Goal: Navigation & Orientation: Find specific page/section

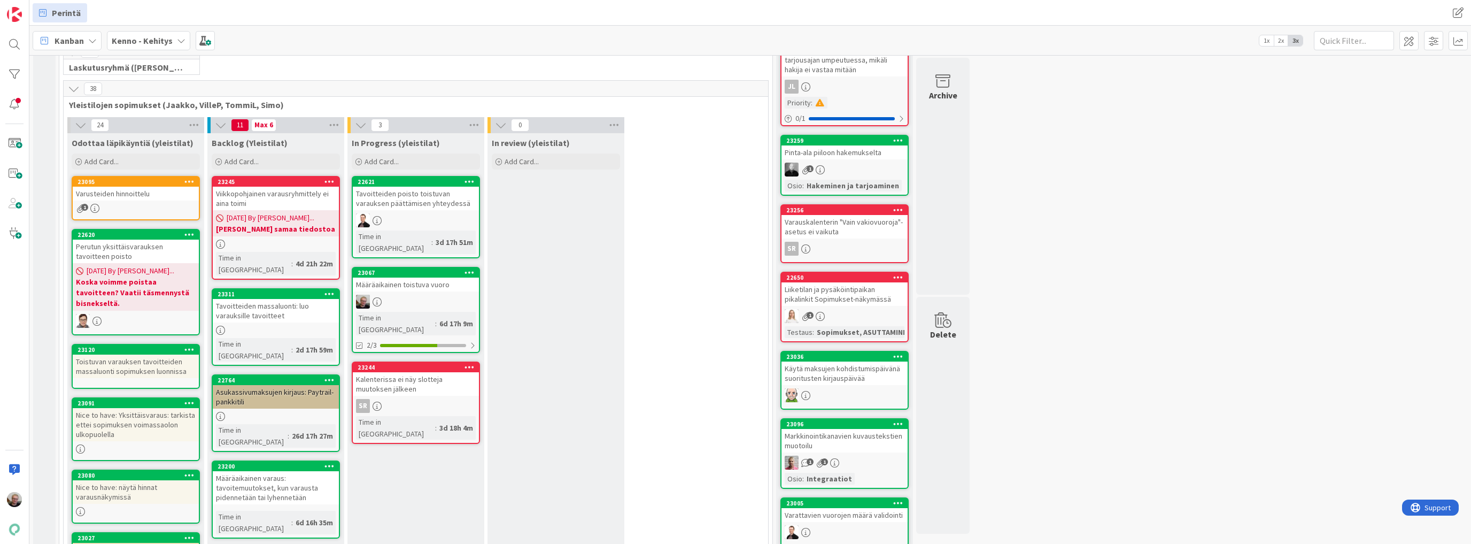
scroll to position [171, 0]
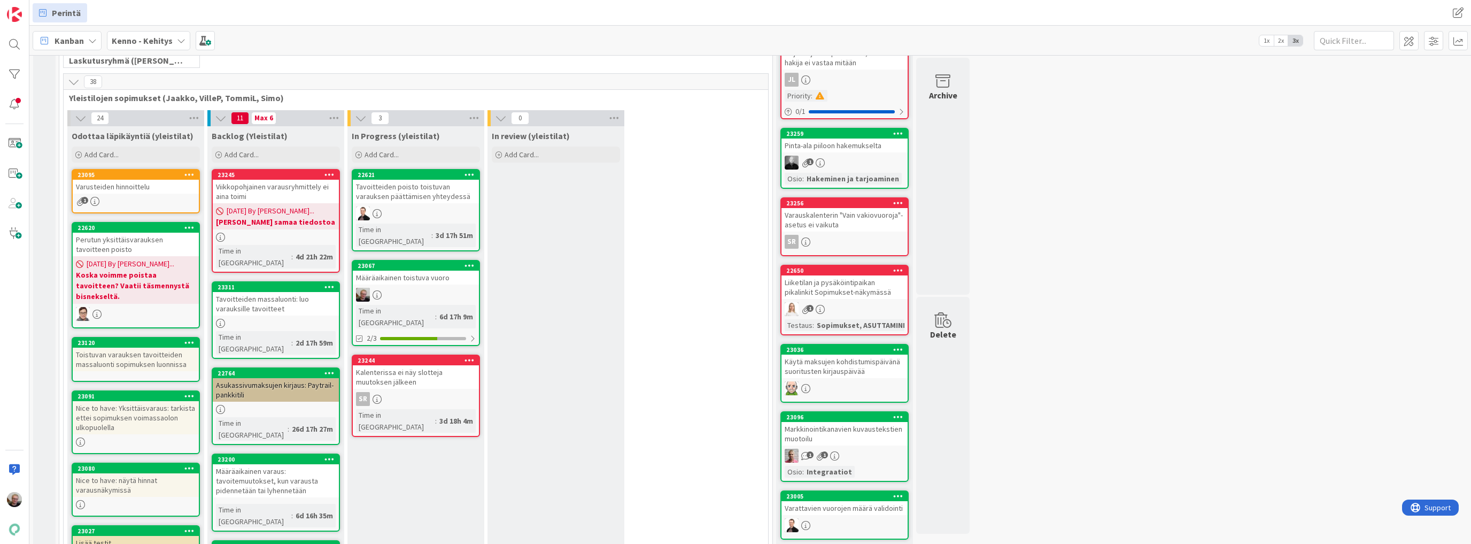
click at [424, 270] on div "Määräaikainen toistuva vuoro" at bounding box center [416, 277] width 126 height 14
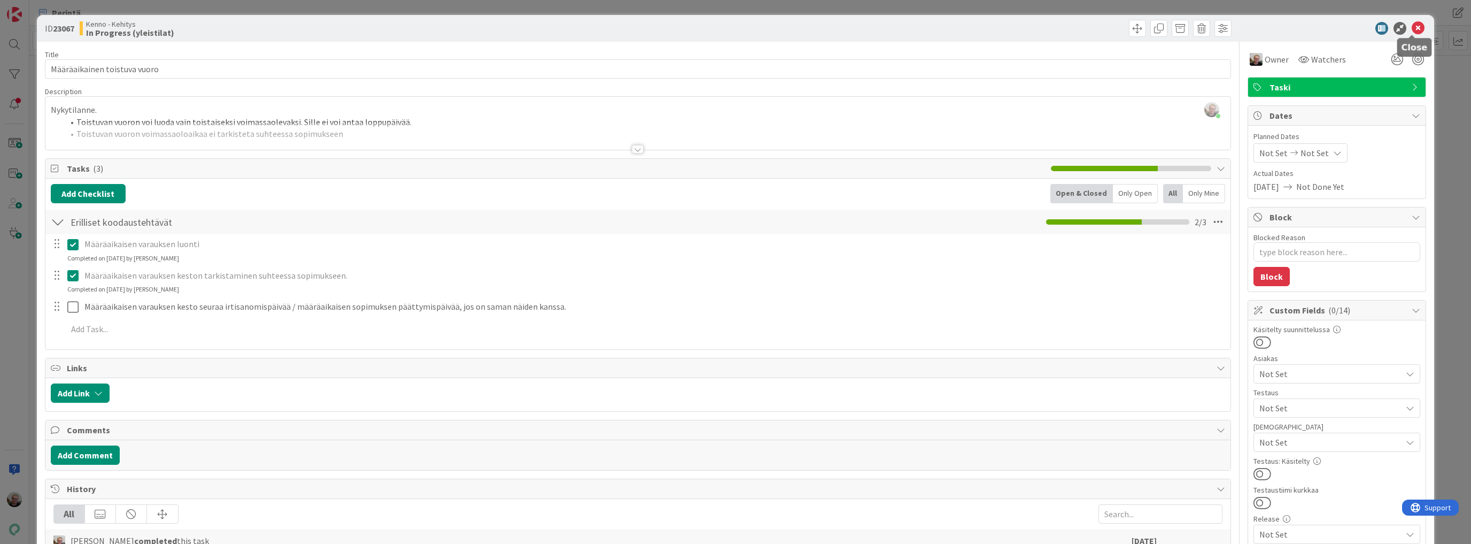
click at [1413, 28] on icon at bounding box center [1417, 28] width 13 height 13
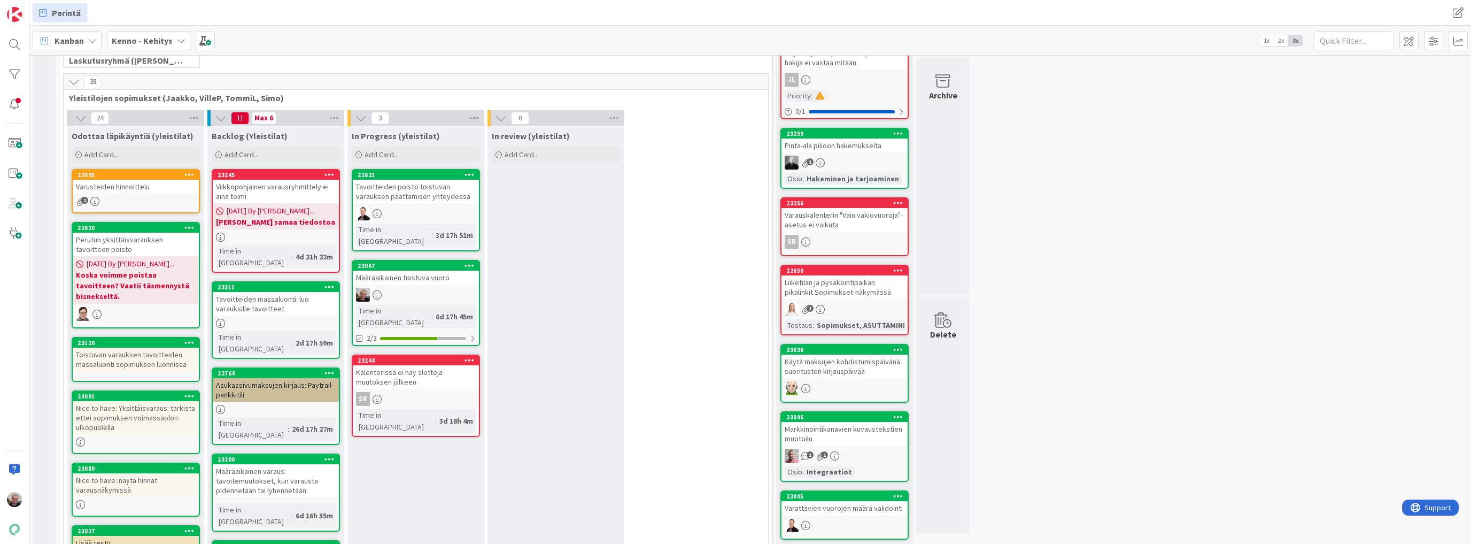
click at [279, 300] on div "Tavoitteiden massaluonti: luo varauksille tavoitteet" at bounding box center [276, 304] width 126 height 24
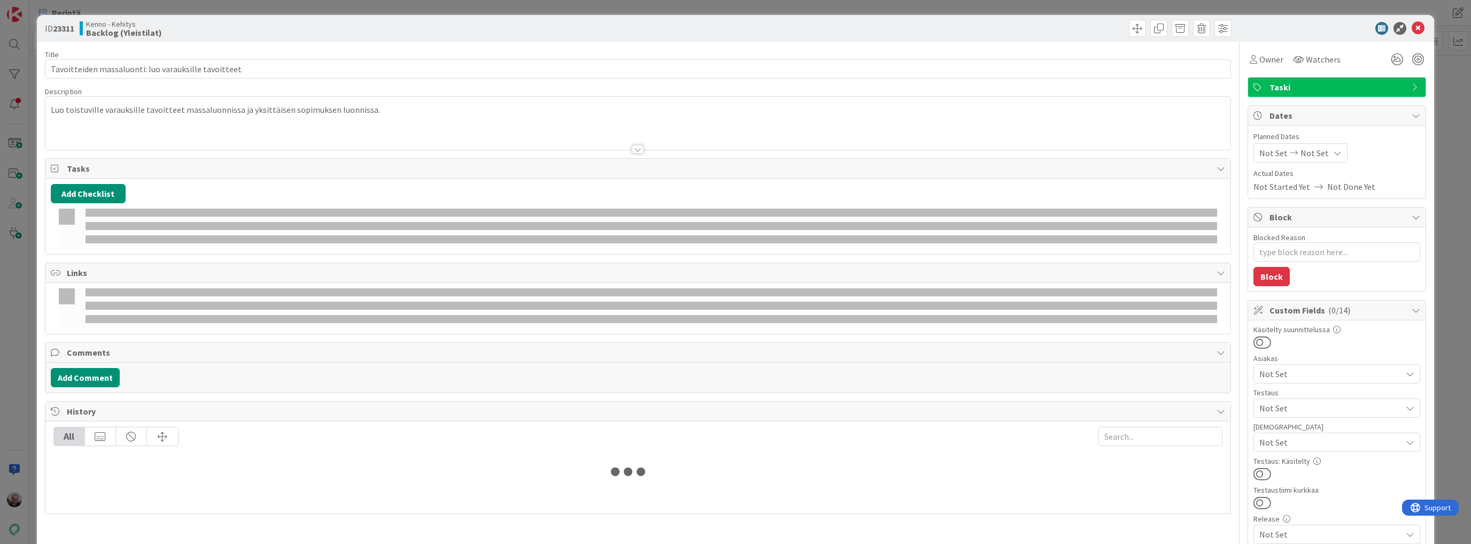
type textarea "x"
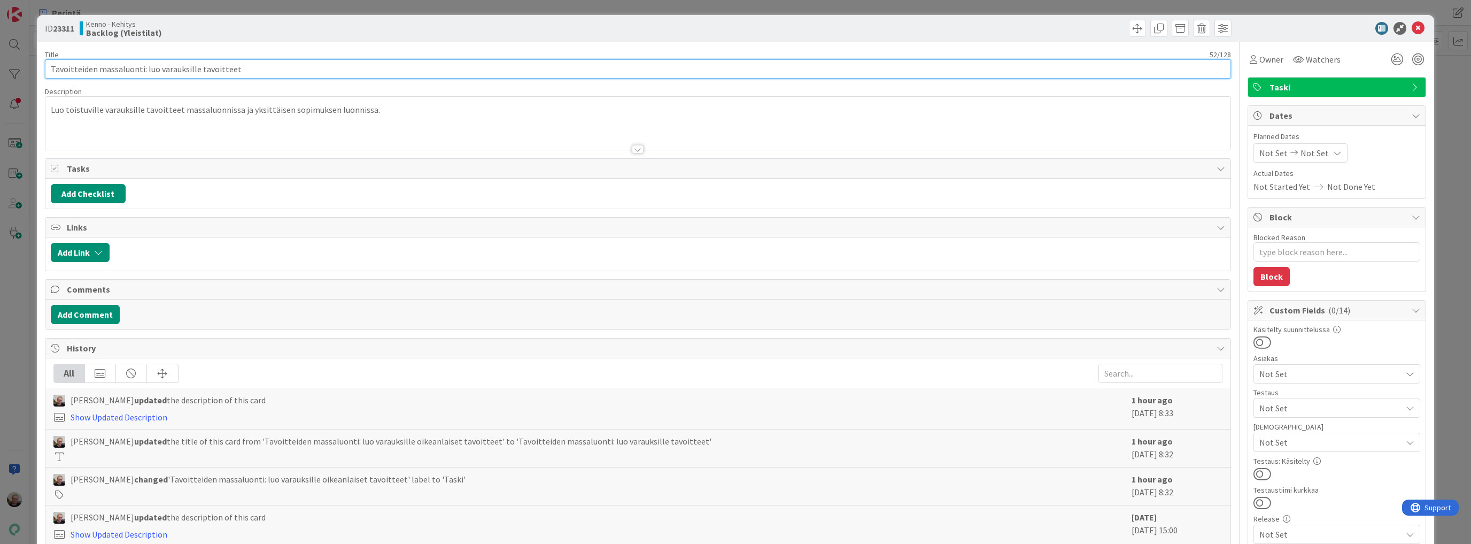
click at [159, 68] on input "Tavoitteiden massaluonti: luo varauksille tavoitteet" at bounding box center [638, 68] width 1186 height 19
type input "Tavoitteiden massaluonti: luo toistuville varauksille tavoitteet"
click at [1411, 27] on icon at bounding box center [1417, 28] width 13 height 13
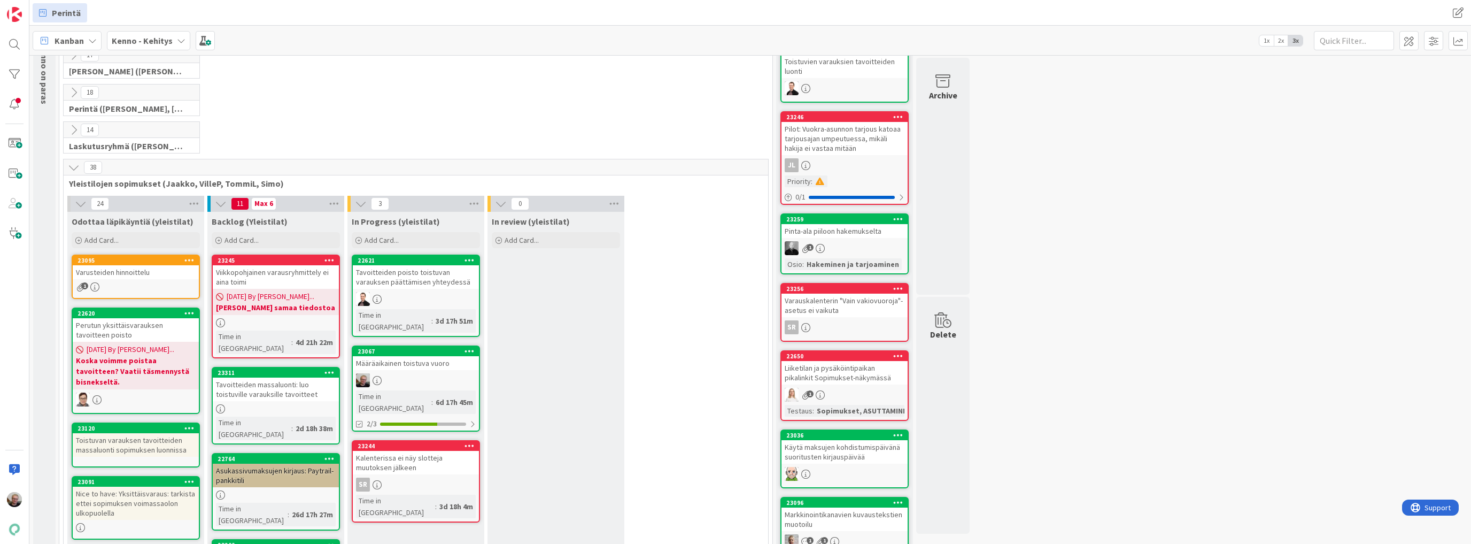
scroll to position [86, 0]
click at [580, 105] on div "18 Perintä ([PERSON_NAME], [PERSON_NAME], [PERSON_NAME], [PERSON_NAME])" at bounding box center [415, 102] width 709 height 37
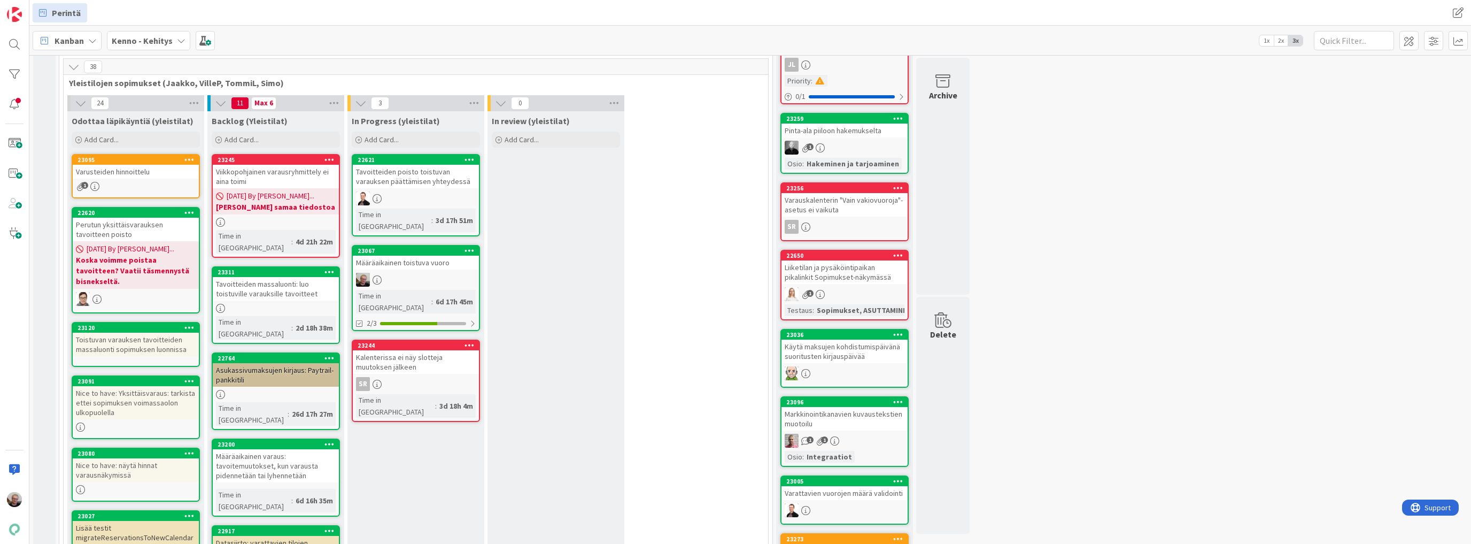
scroll to position [171, 0]
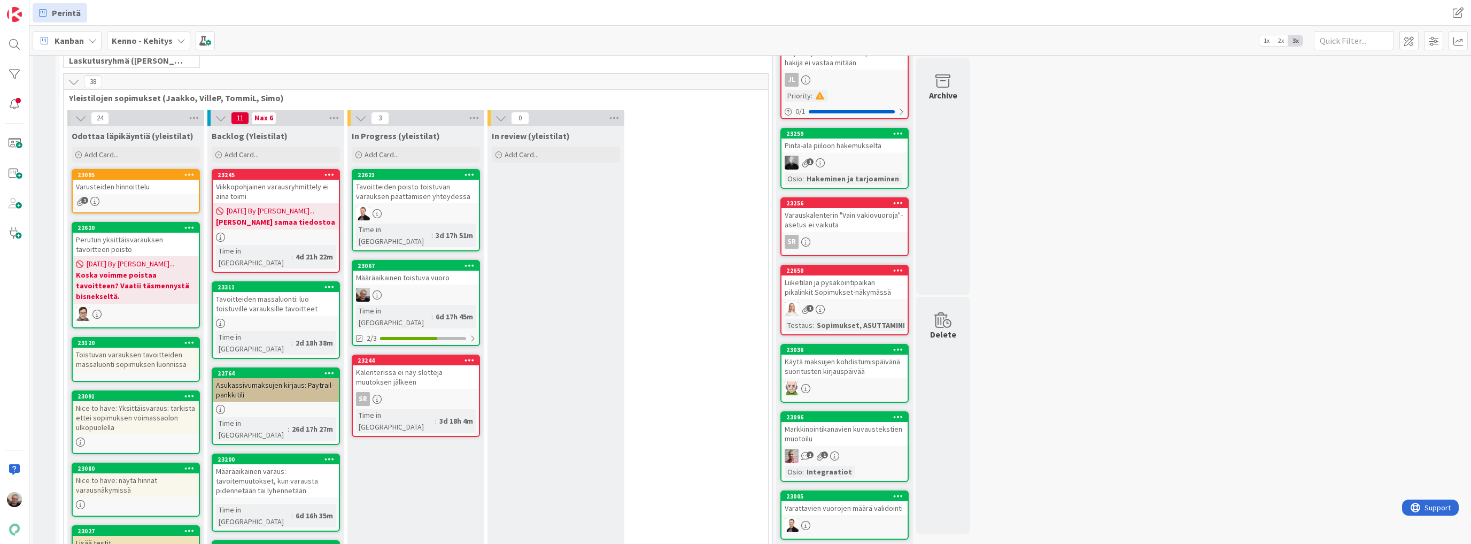
click at [136, 186] on div "Varusteiden hinnoittelu" at bounding box center [136, 187] width 126 height 14
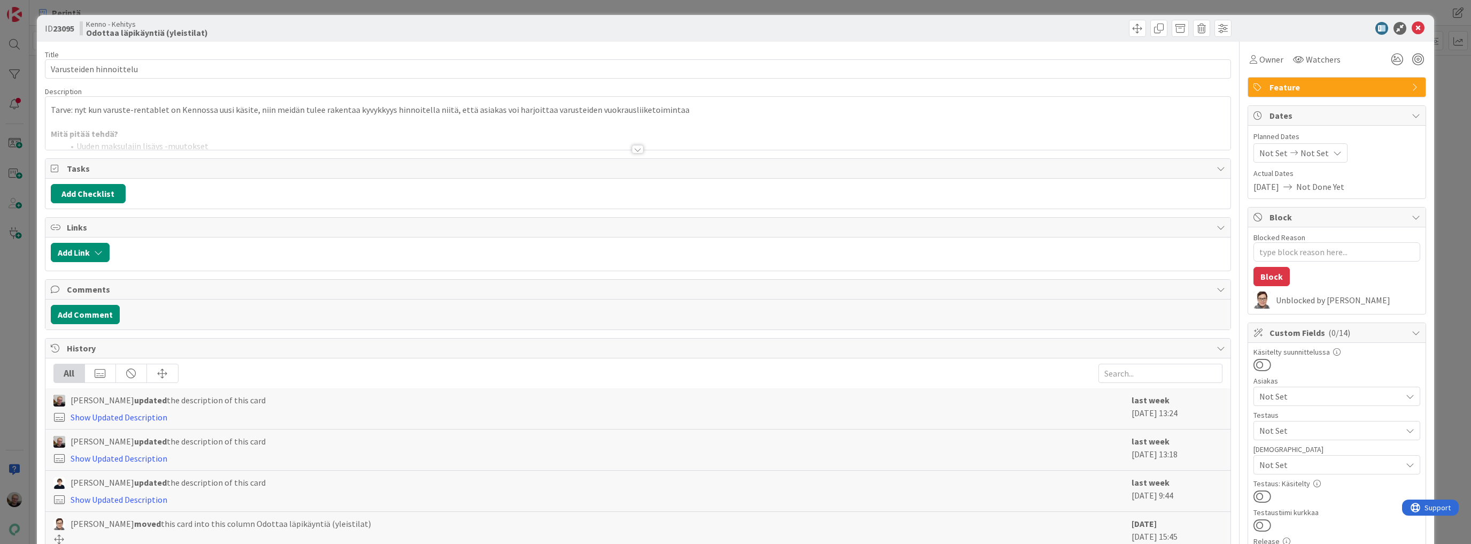
click at [265, 133] on div at bounding box center [637, 135] width 1185 height 27
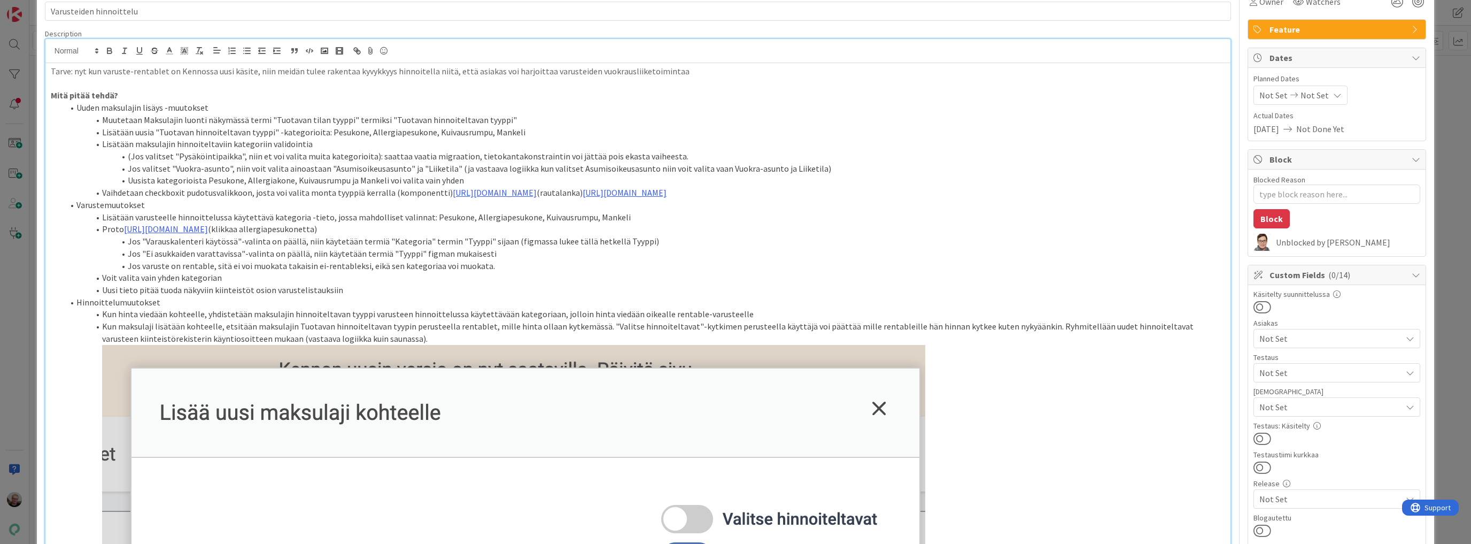
scroll to position [43, 0]
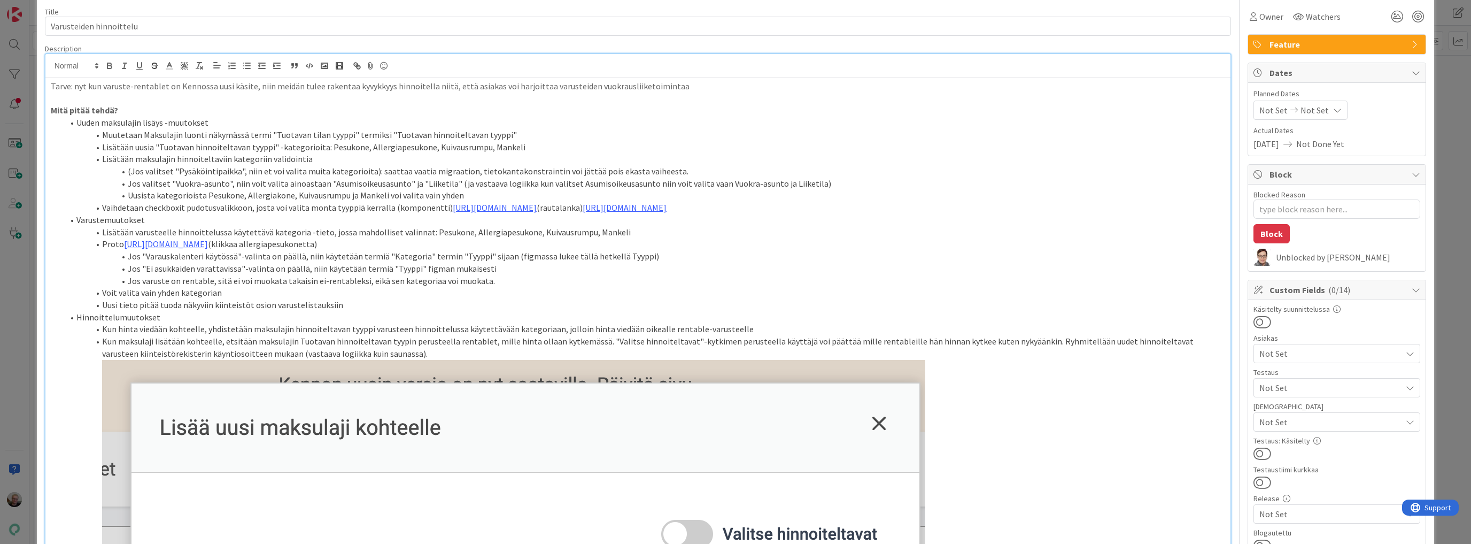
click at [505, 327] on li "Kun hinta viedään kohteelle, yhdistetään maksulajin hinnoiteltavan tyyppi varus…" at bounding box center [644, 329] width 1161 height 12
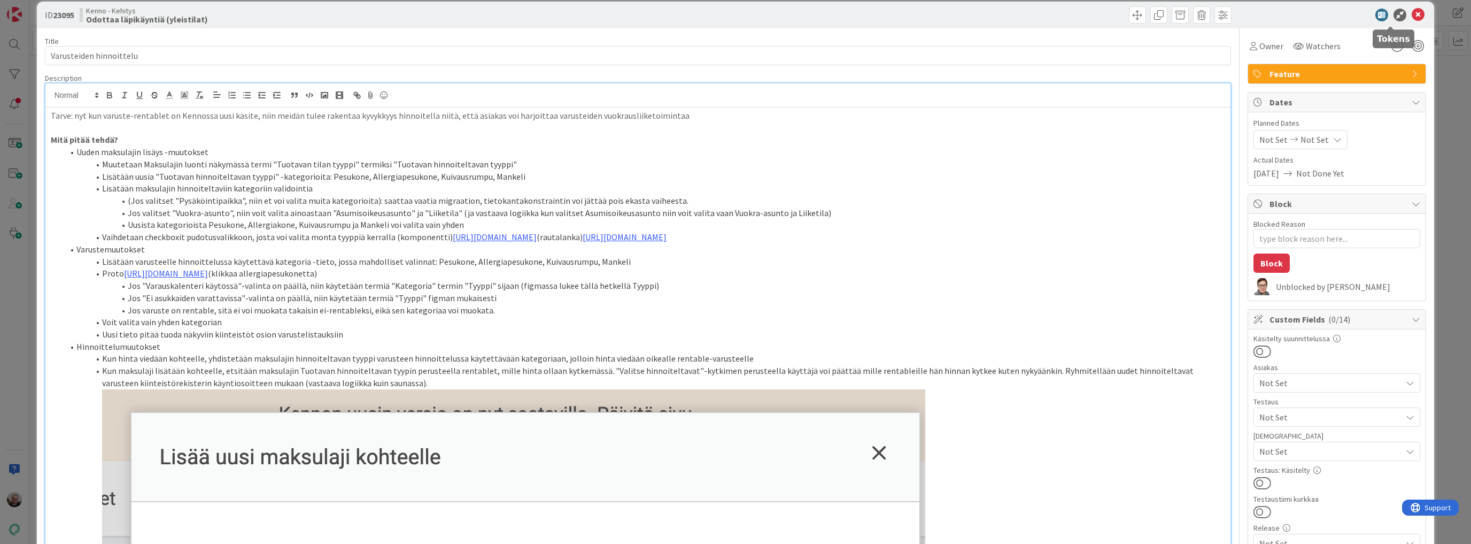
scroll to position [0, 0]
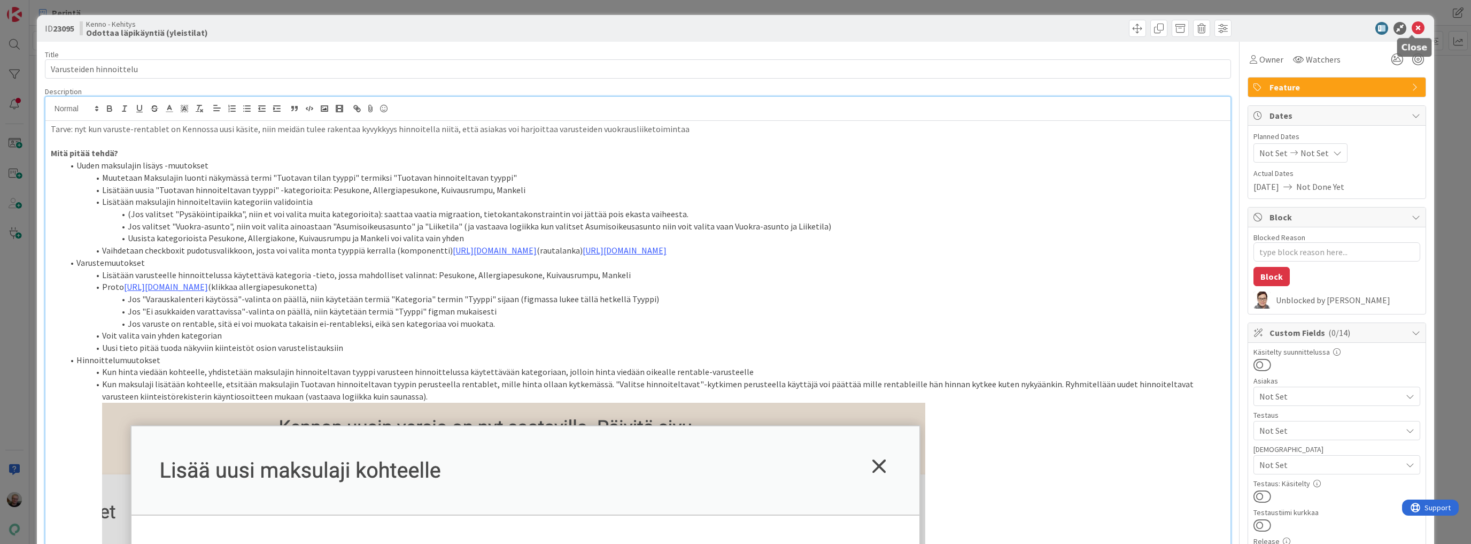
click at [1413, 22] on icon at bounding box center [1417, 28] width 13 height 13
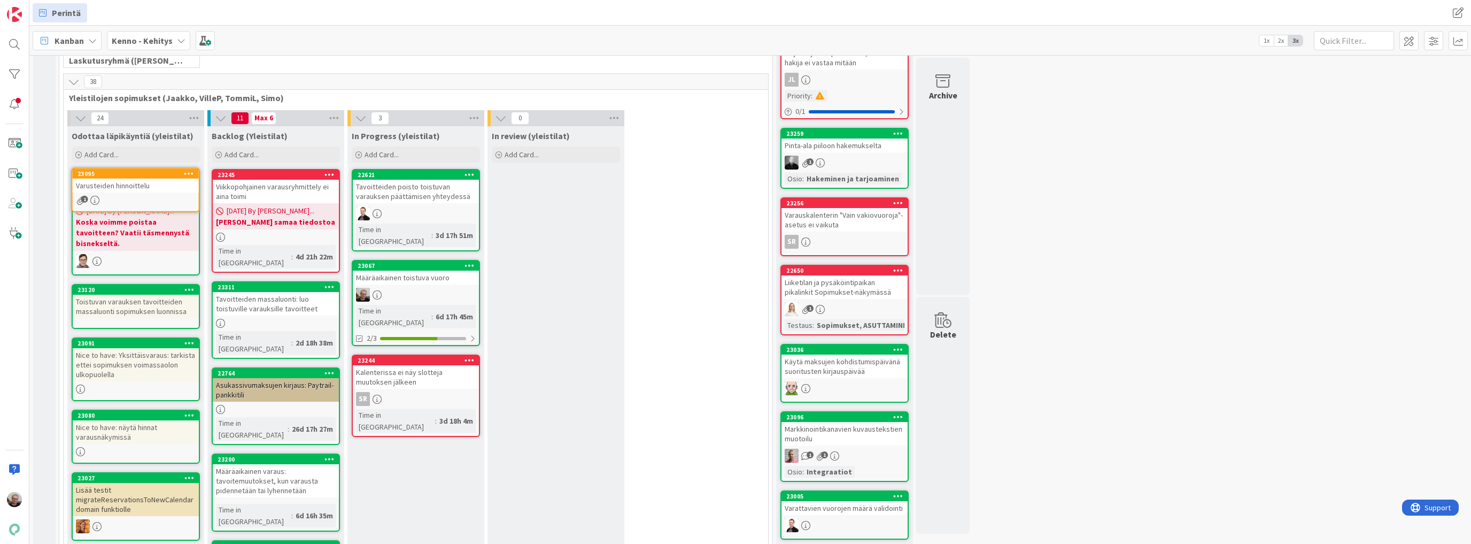
scroll to position [170, 0]
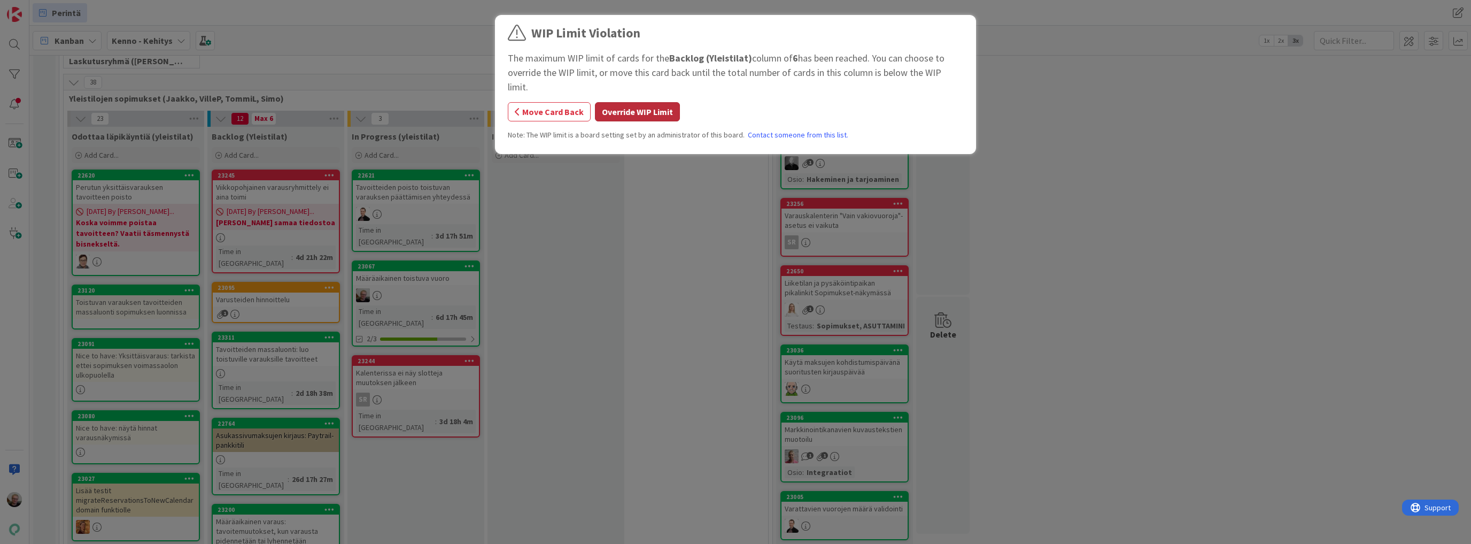
click at [611, 102] on button "Override WIP Limit" at bounding box center [637, 111] width 85 height 19
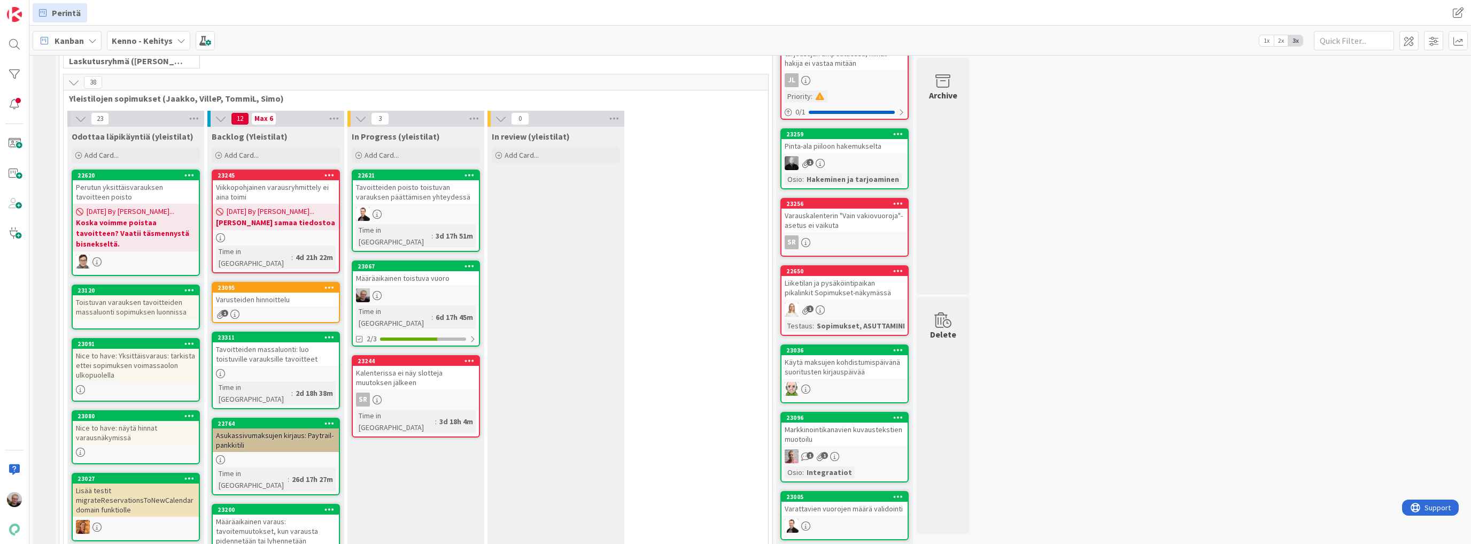
click at [301, 292] on div "Varusteiden hinnoittelu" at bounding box center [276, 299] width 126 height 14
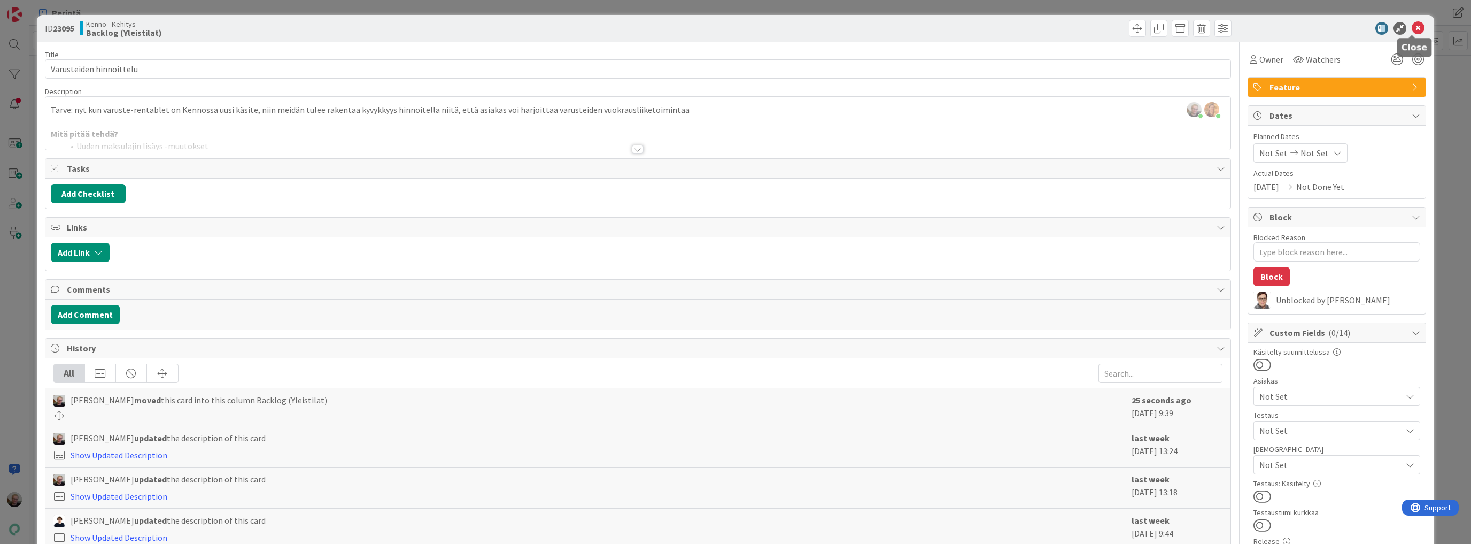
click at [1411, 25] on icon at bounding box center [1417, 28] width 13 height 13
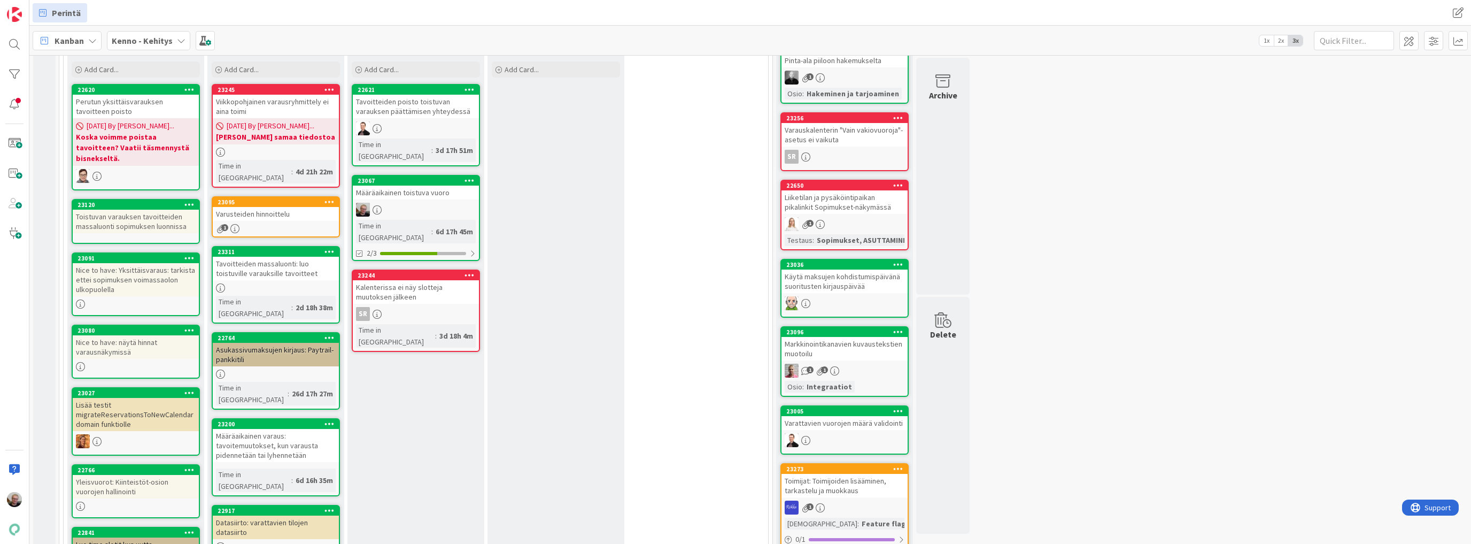
click at [120, 210] on div "Toistuvan varauksen tavoitteiden massaluonti sopimuksen luonnissa" at bounding box center [136, 222] width 126 height 24
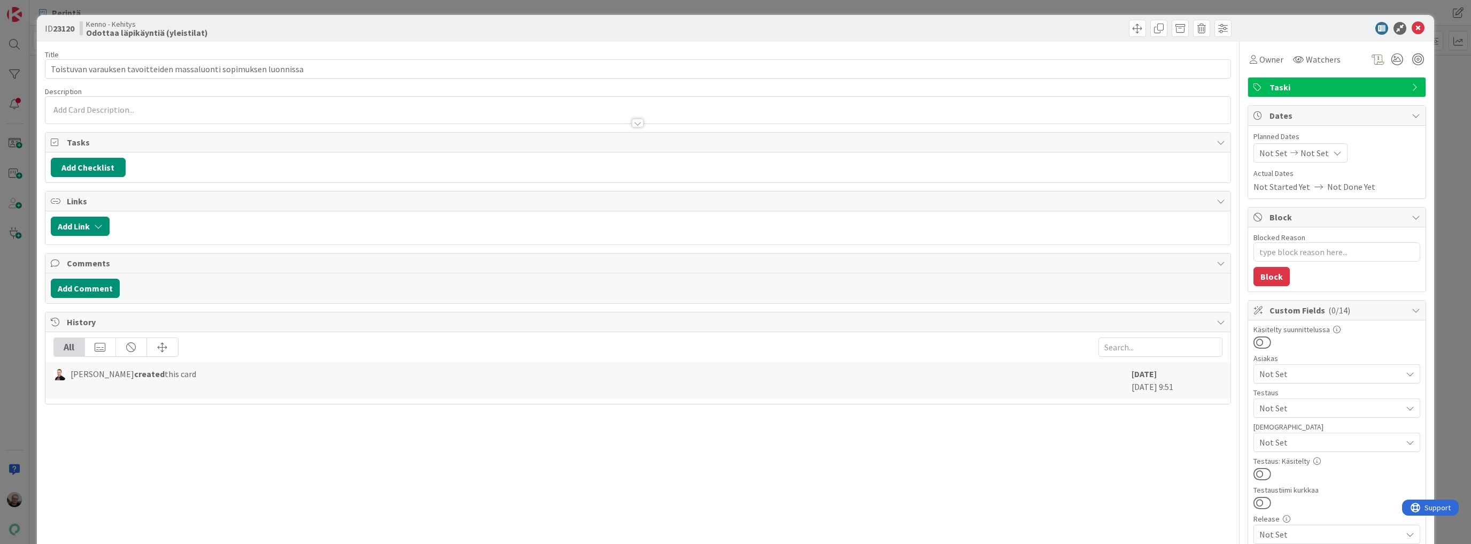
click at [300, 108] on div at bounding box center [637, 110] width 1185 height 27
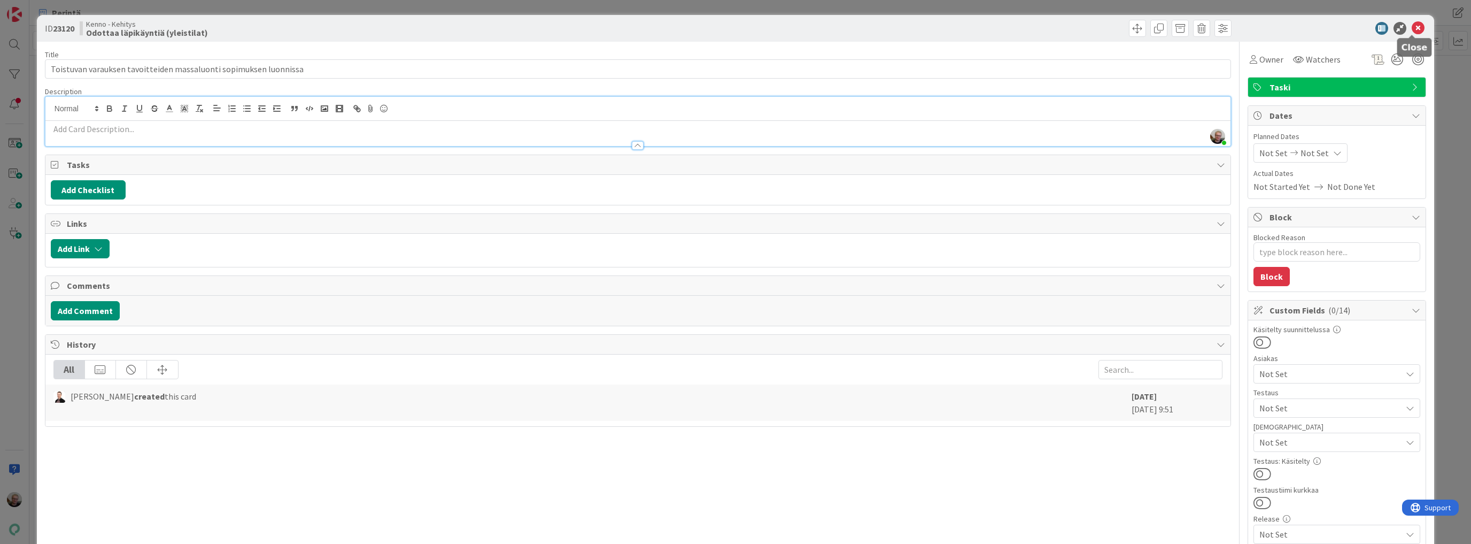
click at [1413, 28] on icon at bounding box center [1417, 28] width 13 height 13
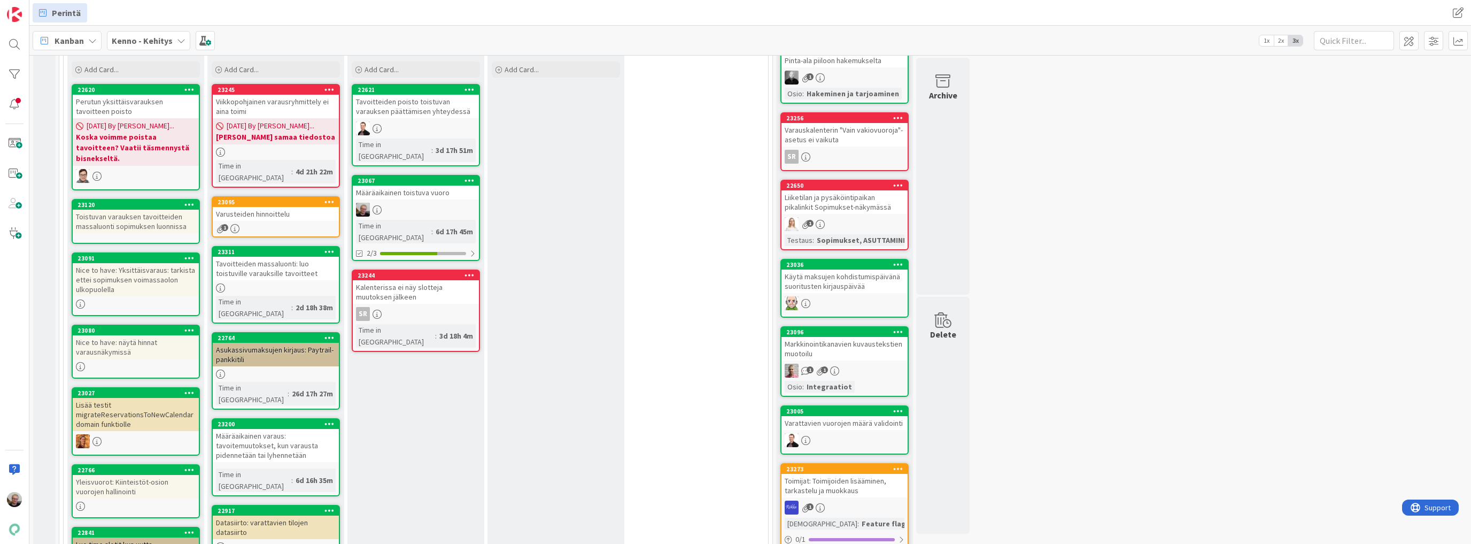
click at [265, 207] on div "Varusteiden hinnoittelu" at bounding box center [276, 214] width 126 height 14
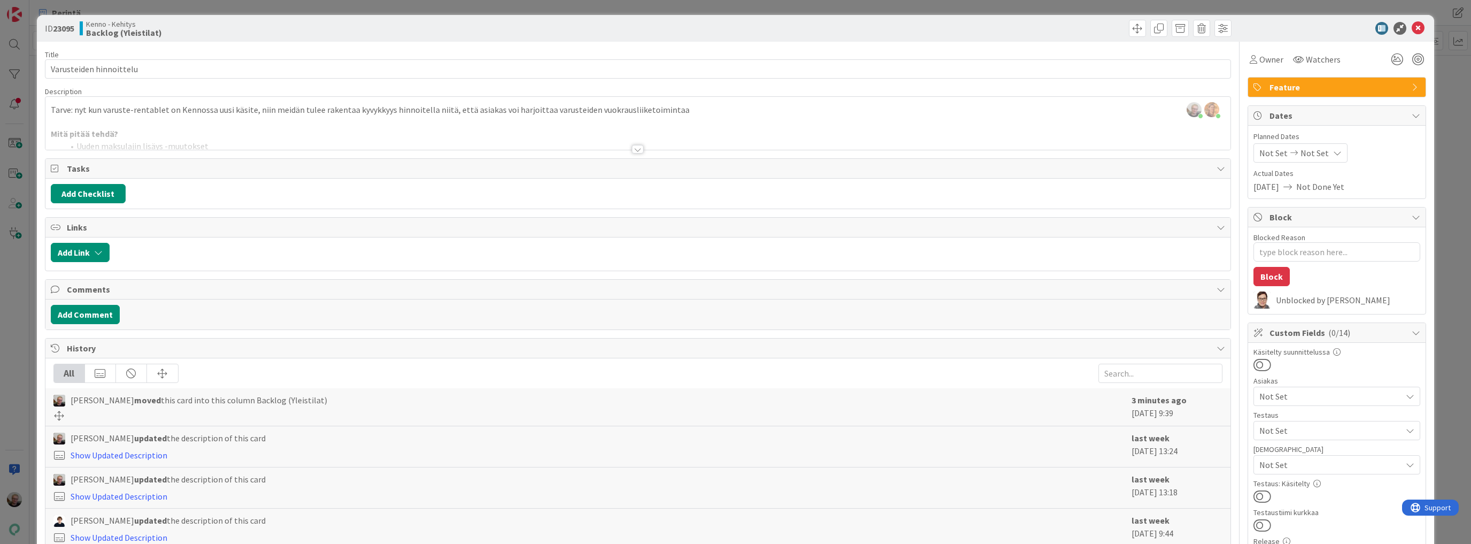
click at [392, 124] on div at bounding box center [637, 135] width 1185 height 27
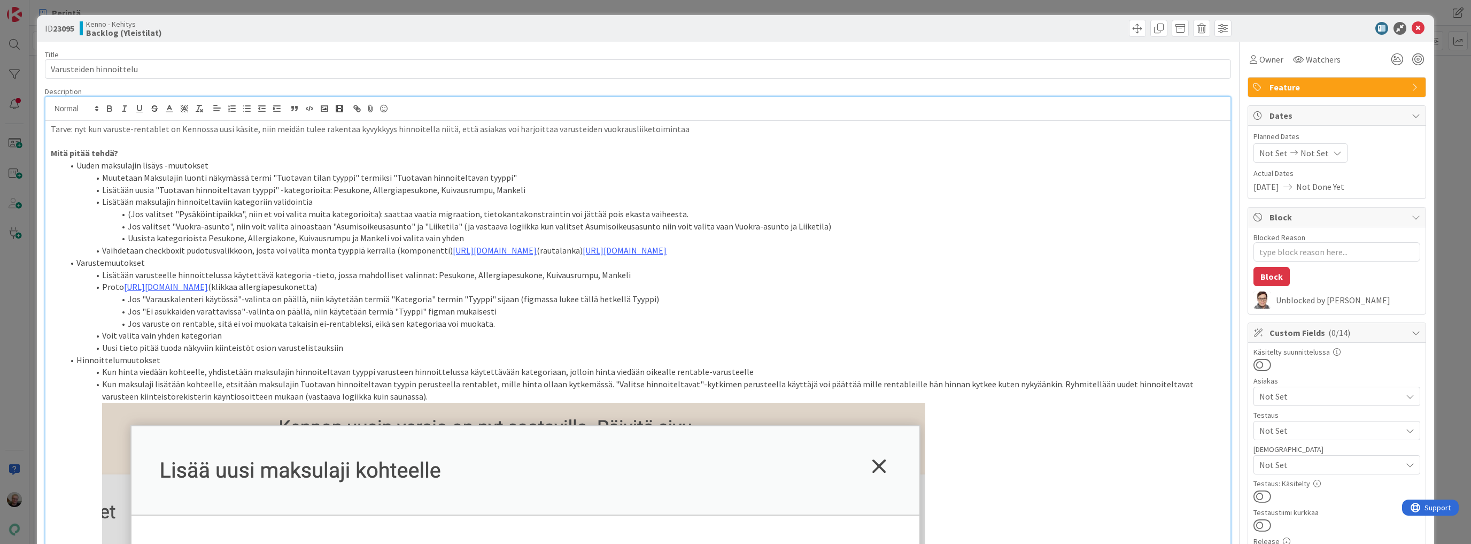
scroll to position [86, 0]
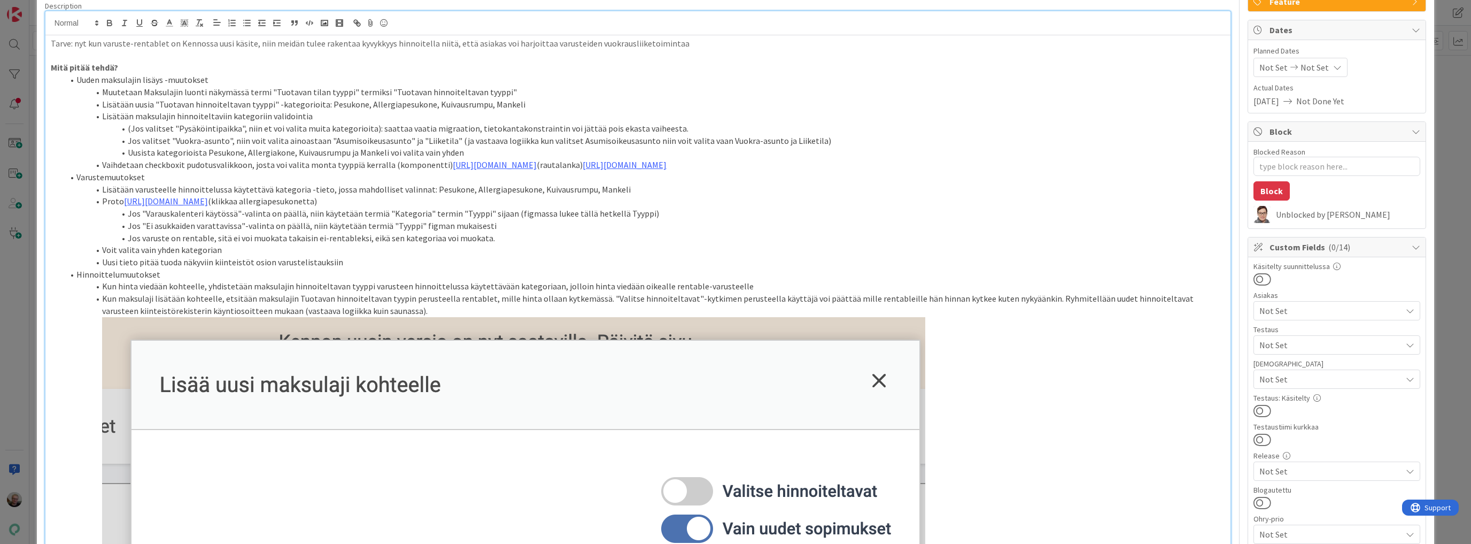
click at [475, 230] on li "Jos "Ei asukkaiden varattavissa"-valinta on päällä, niin käytetään termiä "Tyyp…" at bounding box center [644, 226] width 1161 height 12
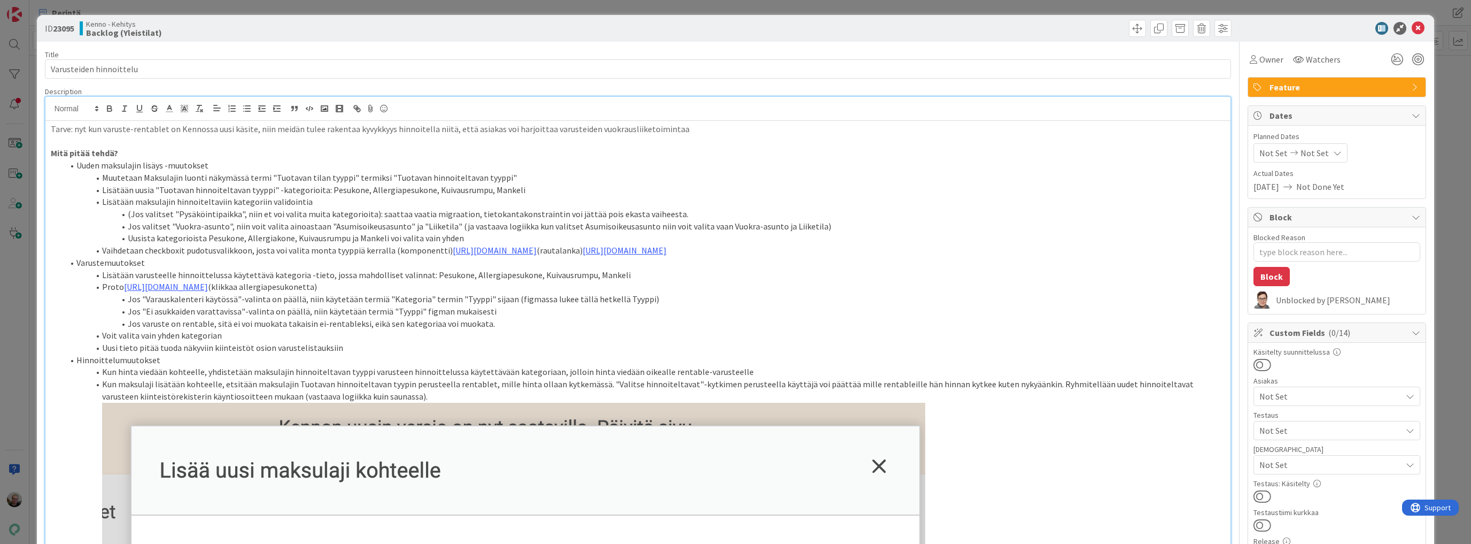
scroll to position [0, 0]
click at [335, 244] on li "Vaihdetaan checkboxit pudotusvalikkoon, josta voi valita monta tyyppiä kerralla…" at bounding box center [644, 250] width 1161 height 12
type textarea "x"
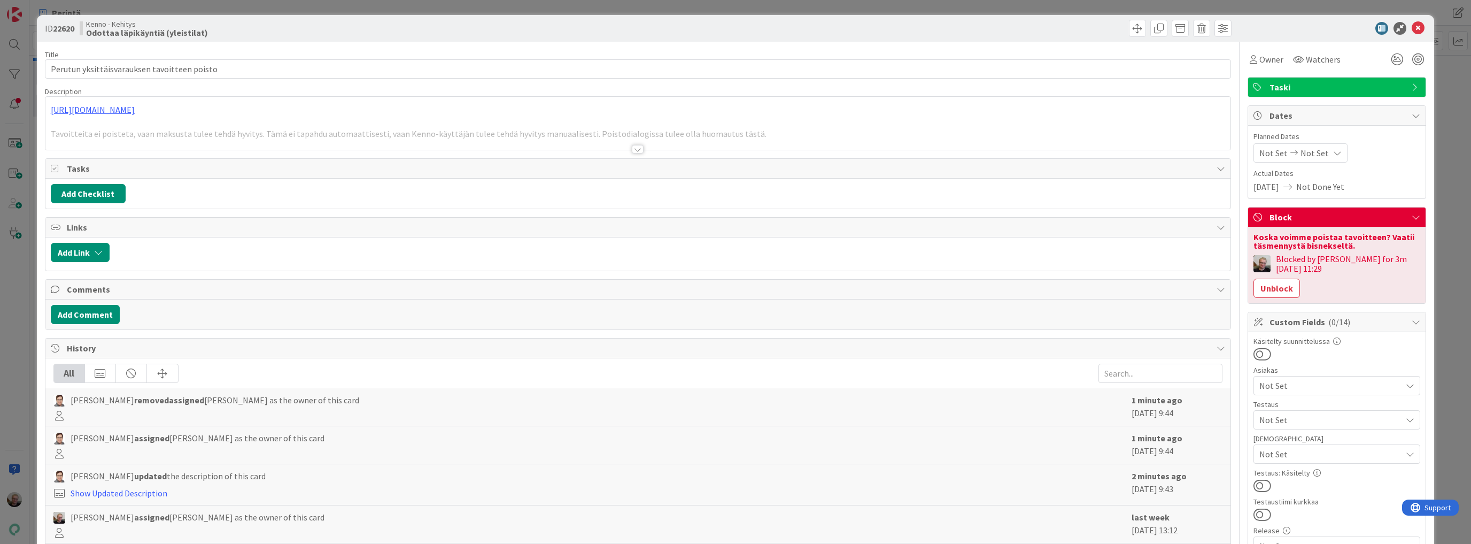
click at [346, 143] on div at bounding box center [637, 135] width 1185 height 27
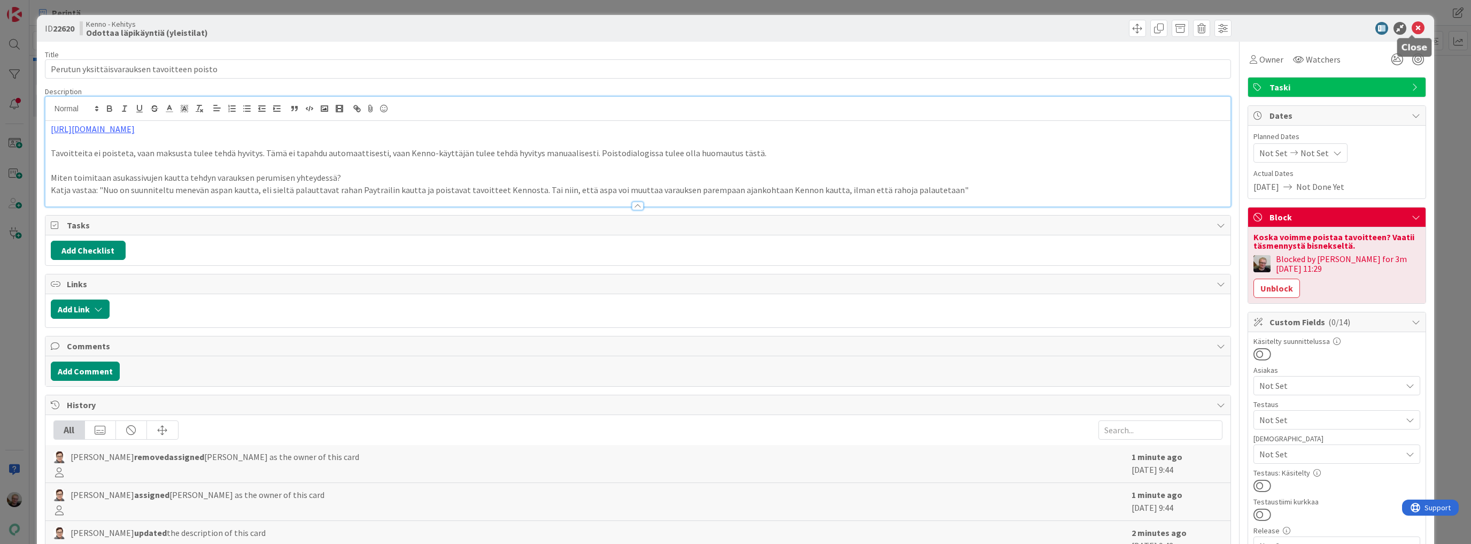
click at [1413, 29] on icon at bounding box center [1417, 28] width 13 height 13
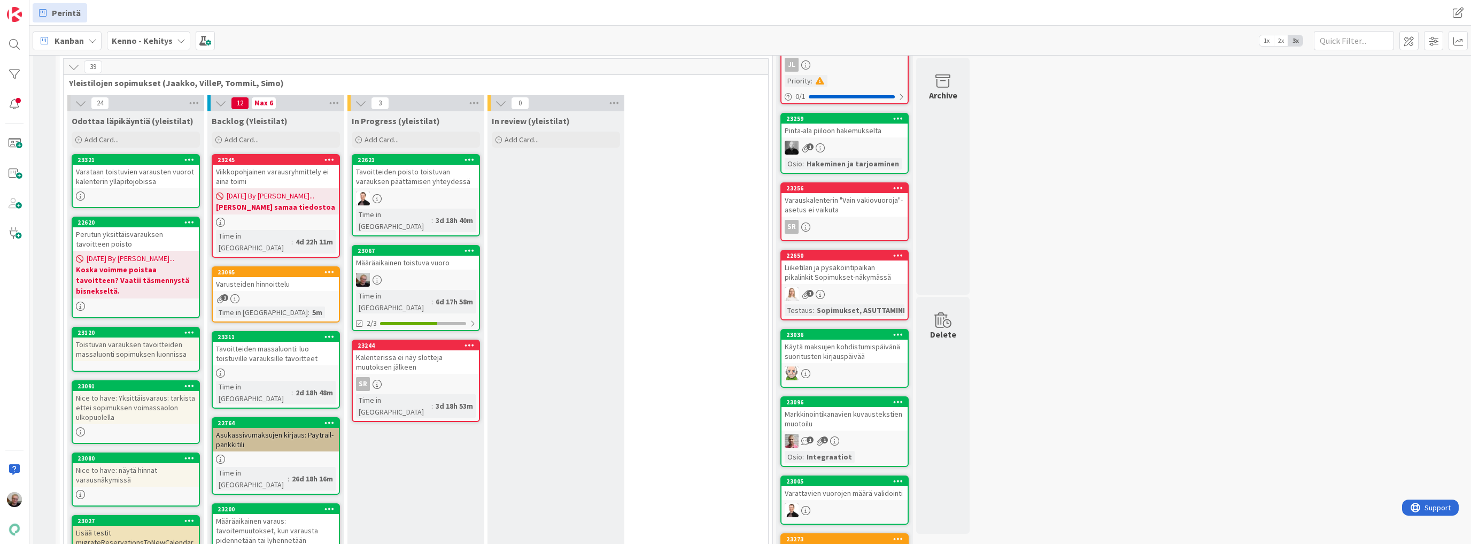
scroll to position [171, 0]
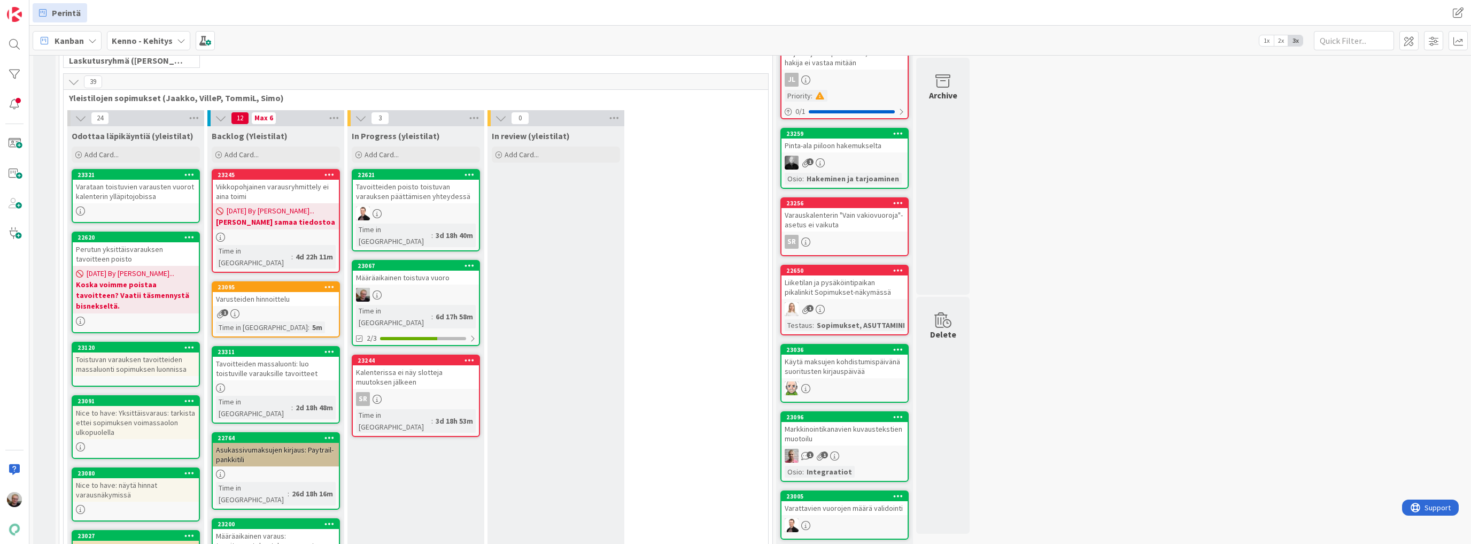
click at [148, 246] on div "Perutun yksittäisvarauksen tavoitteen poisto" at bounding box center [136, 254] width 126 height 24
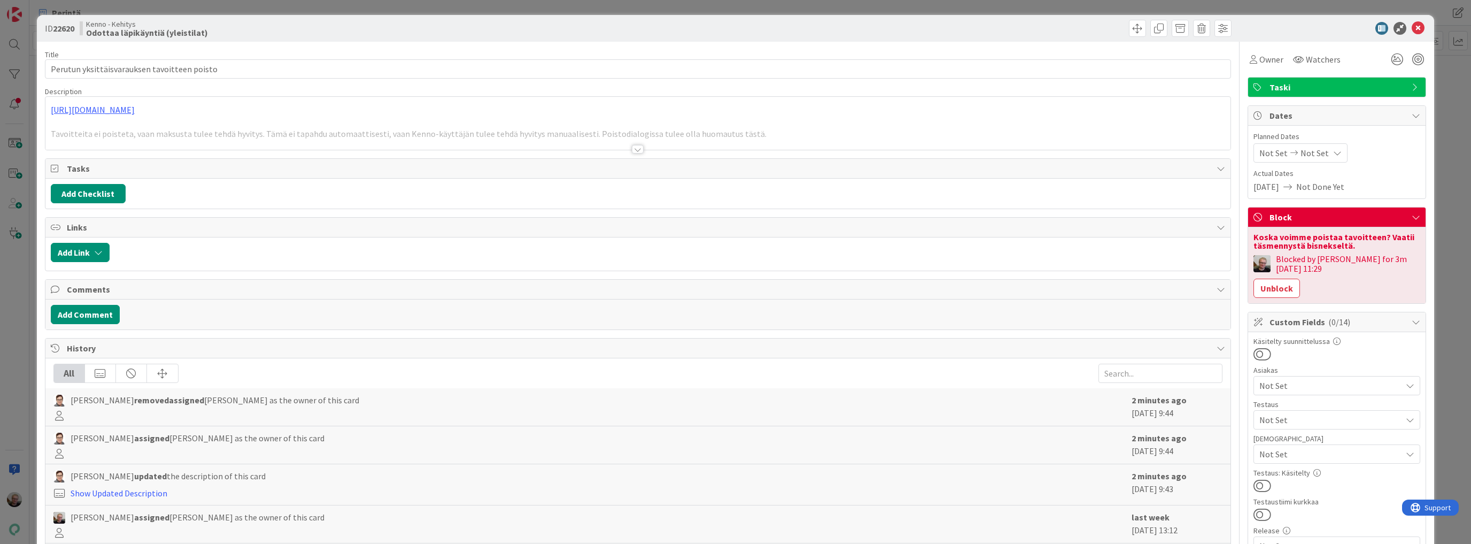
click at [1300, 278] on button "Unblock" at bounding box center [1276, 287] width 46 height 19
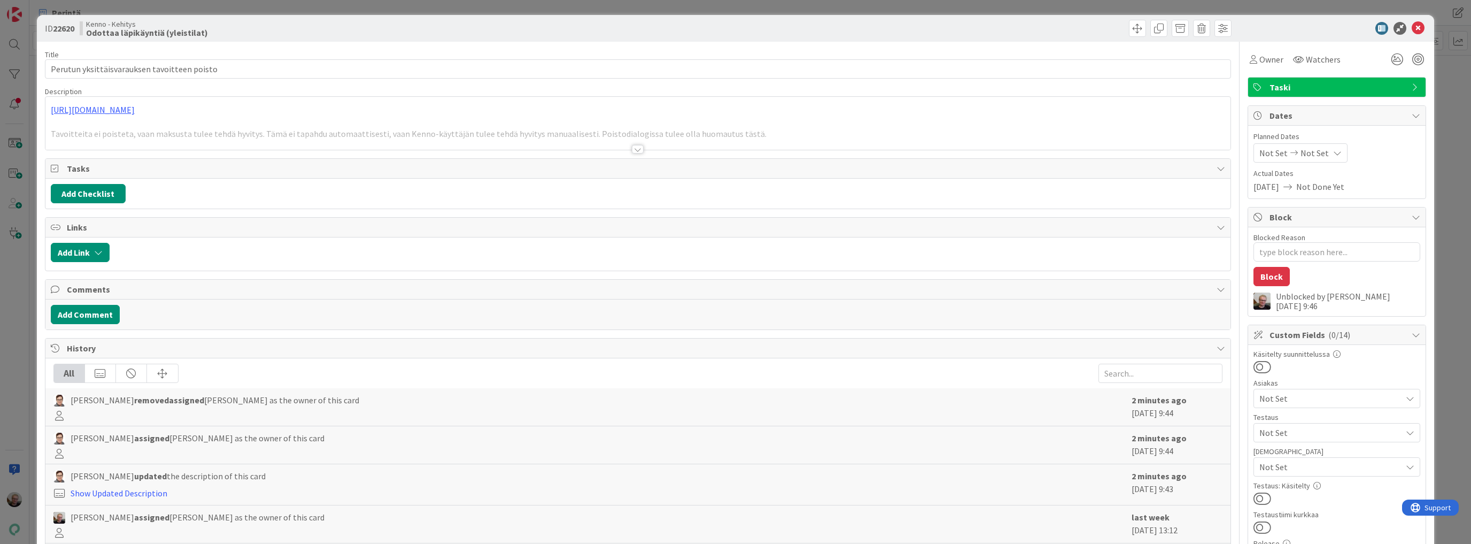
type textarea "x"
click at [1417, 28] on icon at bounding box center [1417, 28] width 13 height 13
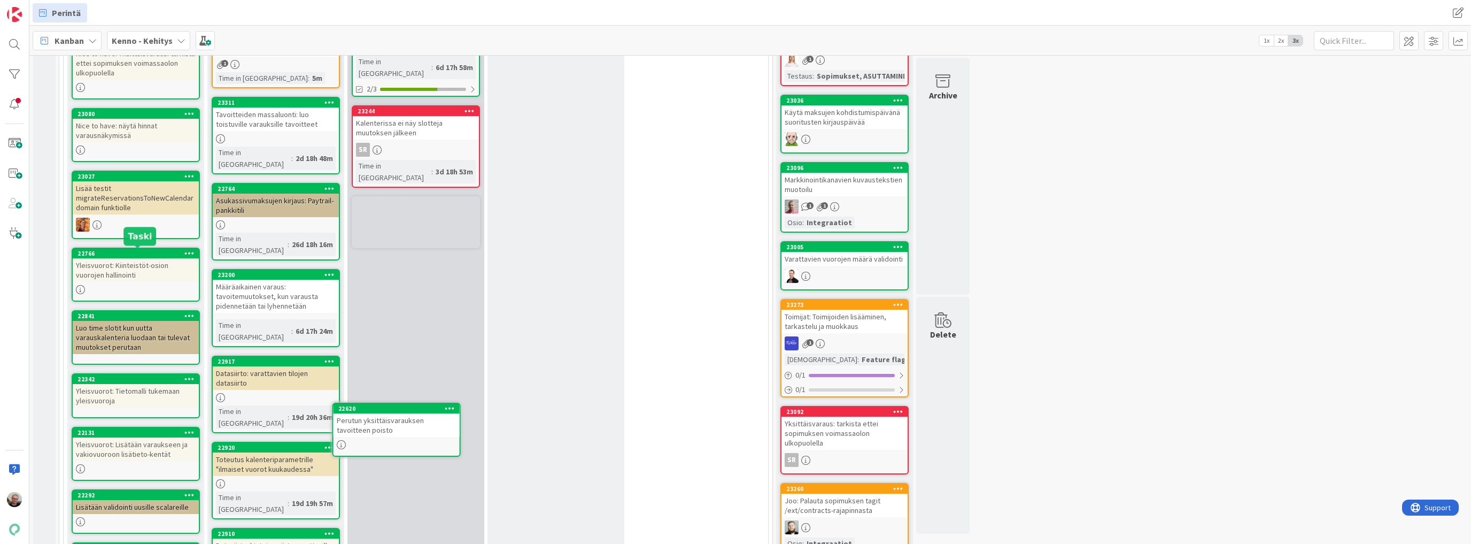
scroll to position [425, 0]
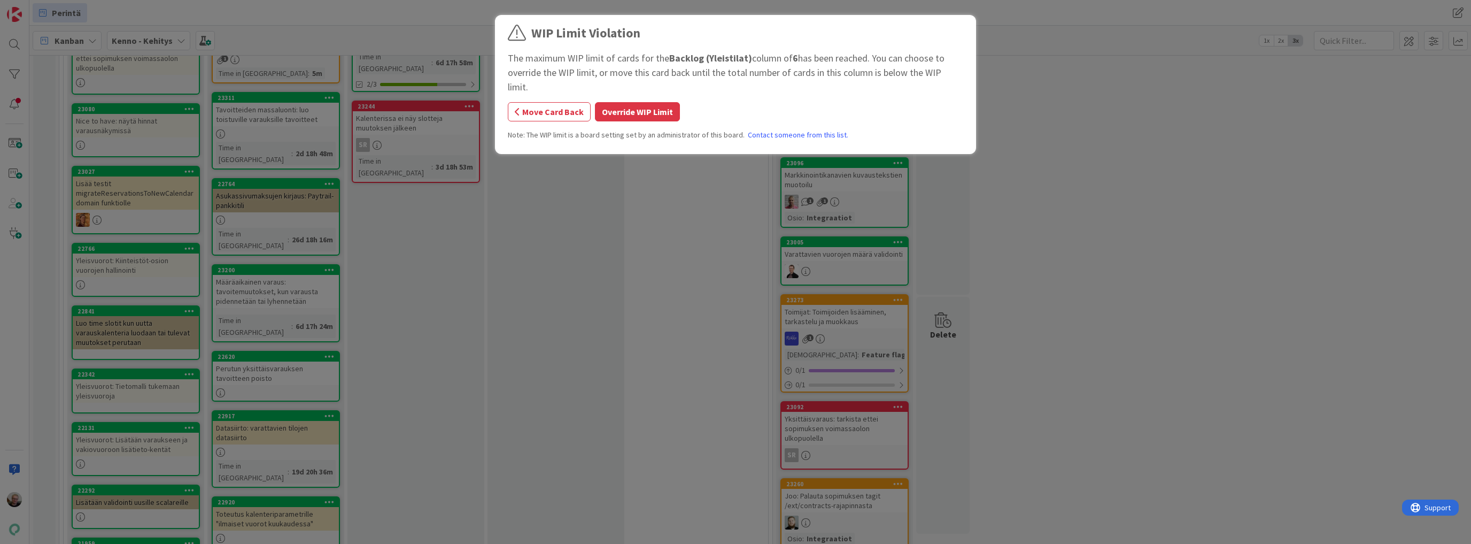
click at [639, 102] on button "Override WIP Limit" at bounding box center [637, 111] width 85 height 19
